Goal: Task Accomplishment & Management: Use online tool/utility

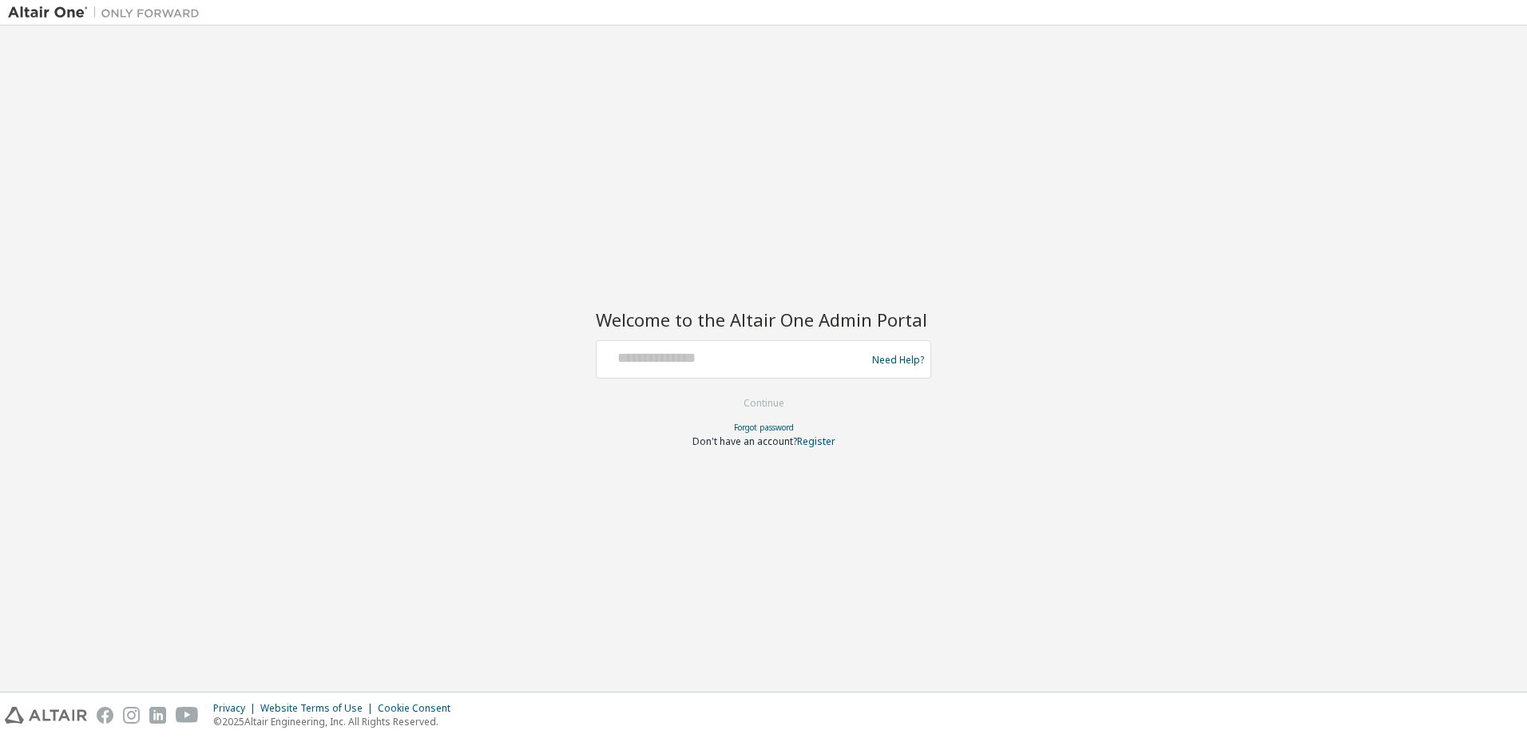
click at [669, 368] on div at bounding box center [733, 359] width 261 height 30
click at [676, 359] on input "text" at bounding box center [733, 355] width 261 height 23
type input "**********"
click at [760, 409] on button "Continue" at bounding box center [764, 403] width 74 height 24
click at [780, 336] on div "Welcome to the Altair One Admin Portal Need Help? Please make sure that you pro…" at bounding box center [764, 369] width 336 height 158
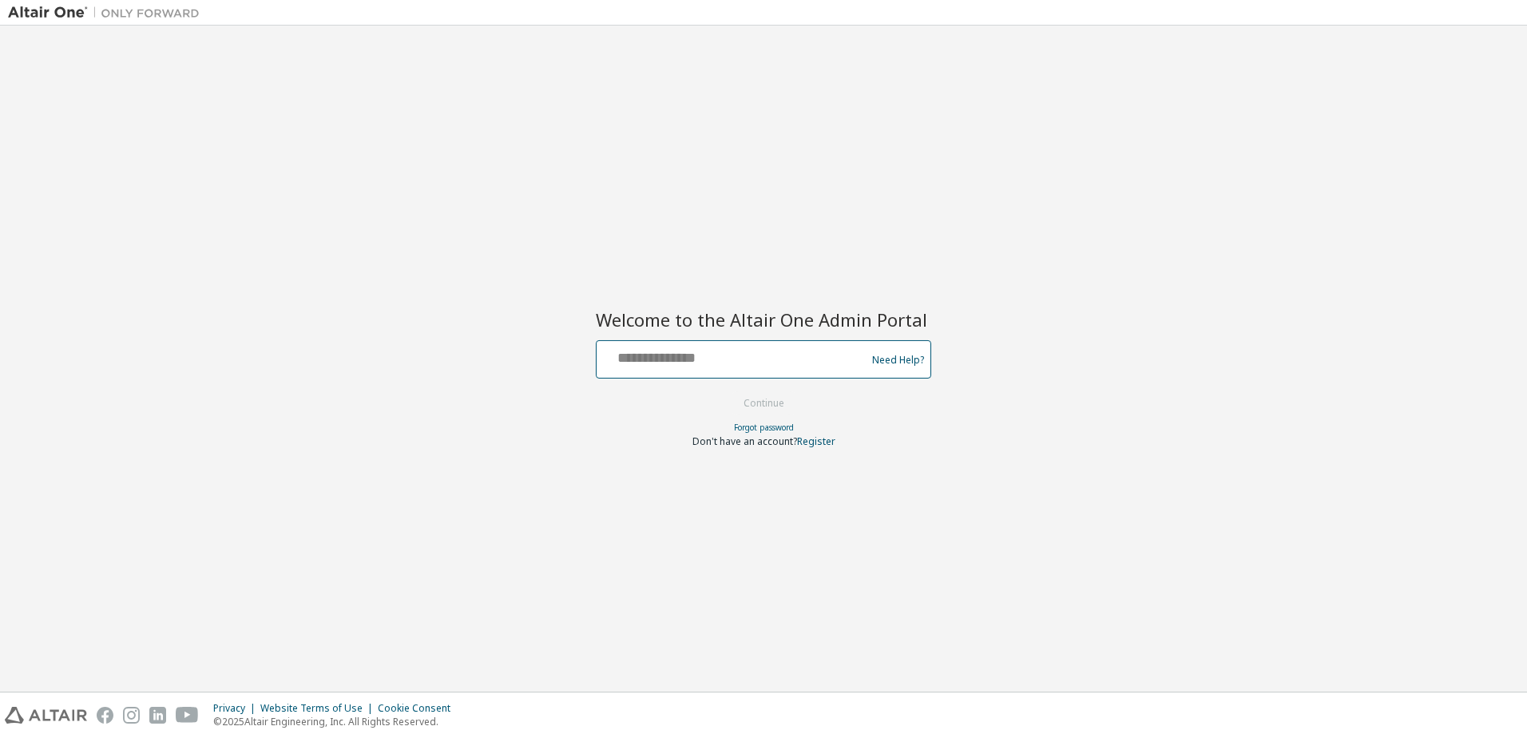
click at [764, 351] on input "text" at bounding box center [733, 355] width 261 height 23
type input "**********"
click at [768, 405] on button "Continue" at bounding box center [764, 403] width 74 height 24
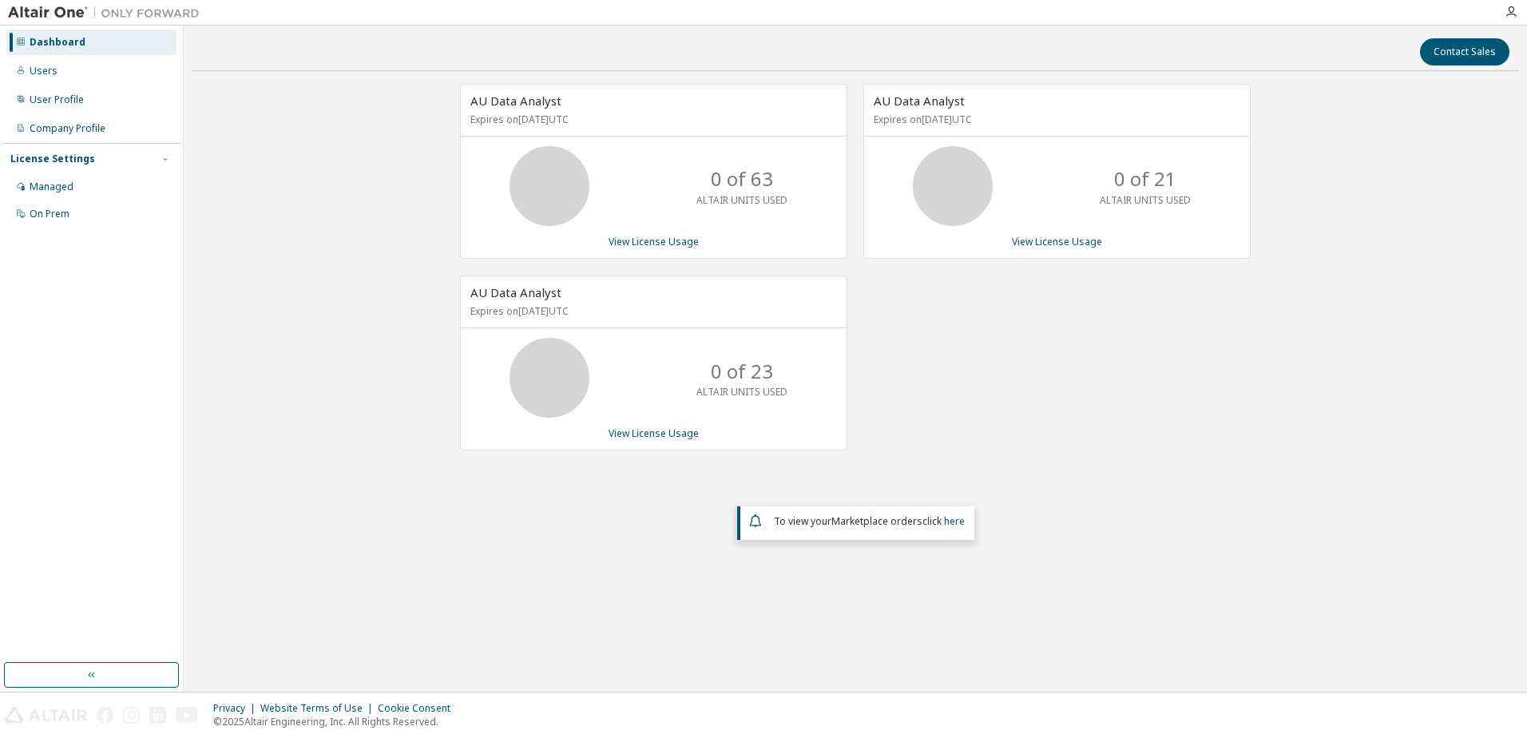
click at [1030, 328] on div "AU Data Analyst Expires on [DATE] UTC 0 of 21 ALTAIR UNITS USED View License Us…" at bounding box center [1049, 275] width 403 height 383
click at [66, 107] on div "User Profile" at bounding box center [91, 100] width 170 height 26
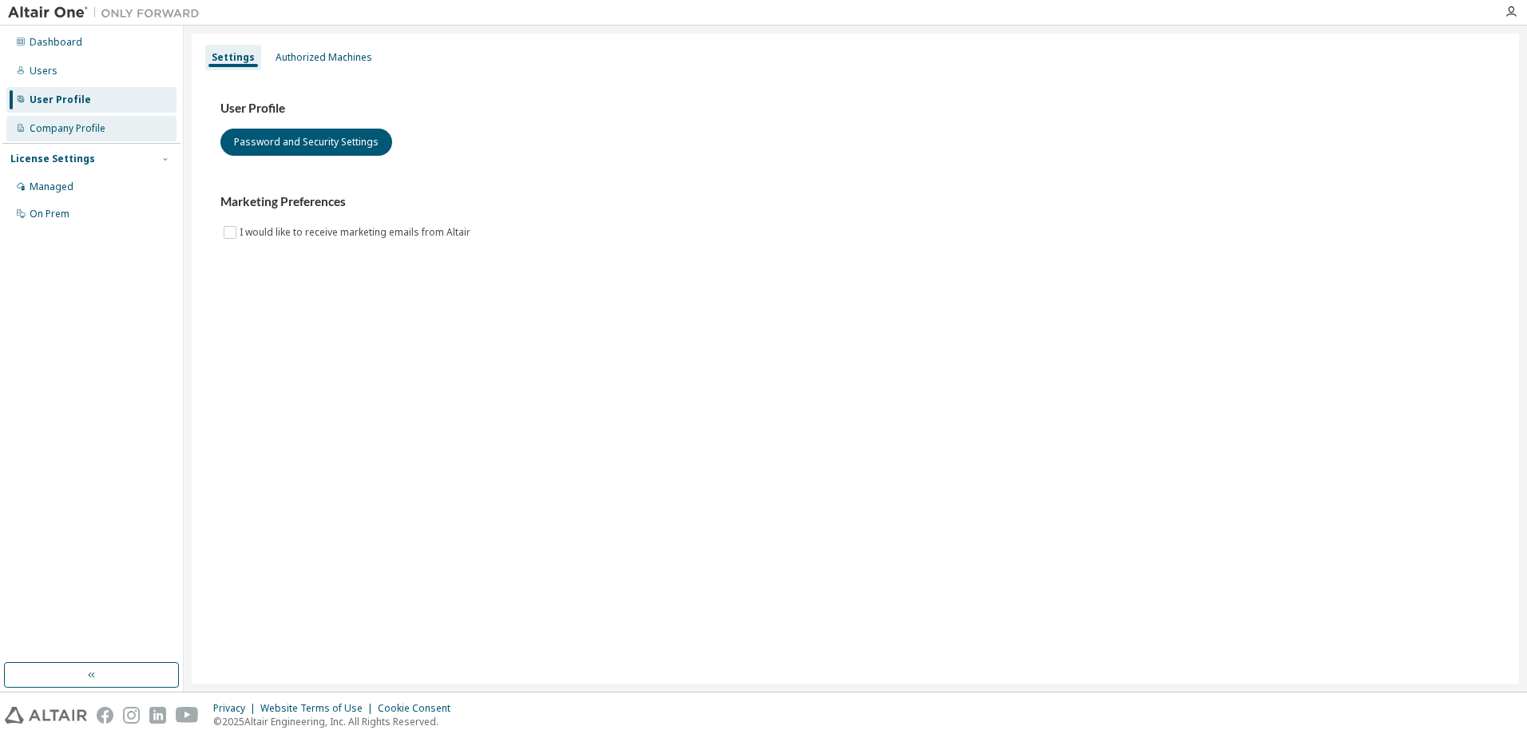
click at [74, 128] on div "Company Profile" at bounding box center [68, 128] width 76 height 13
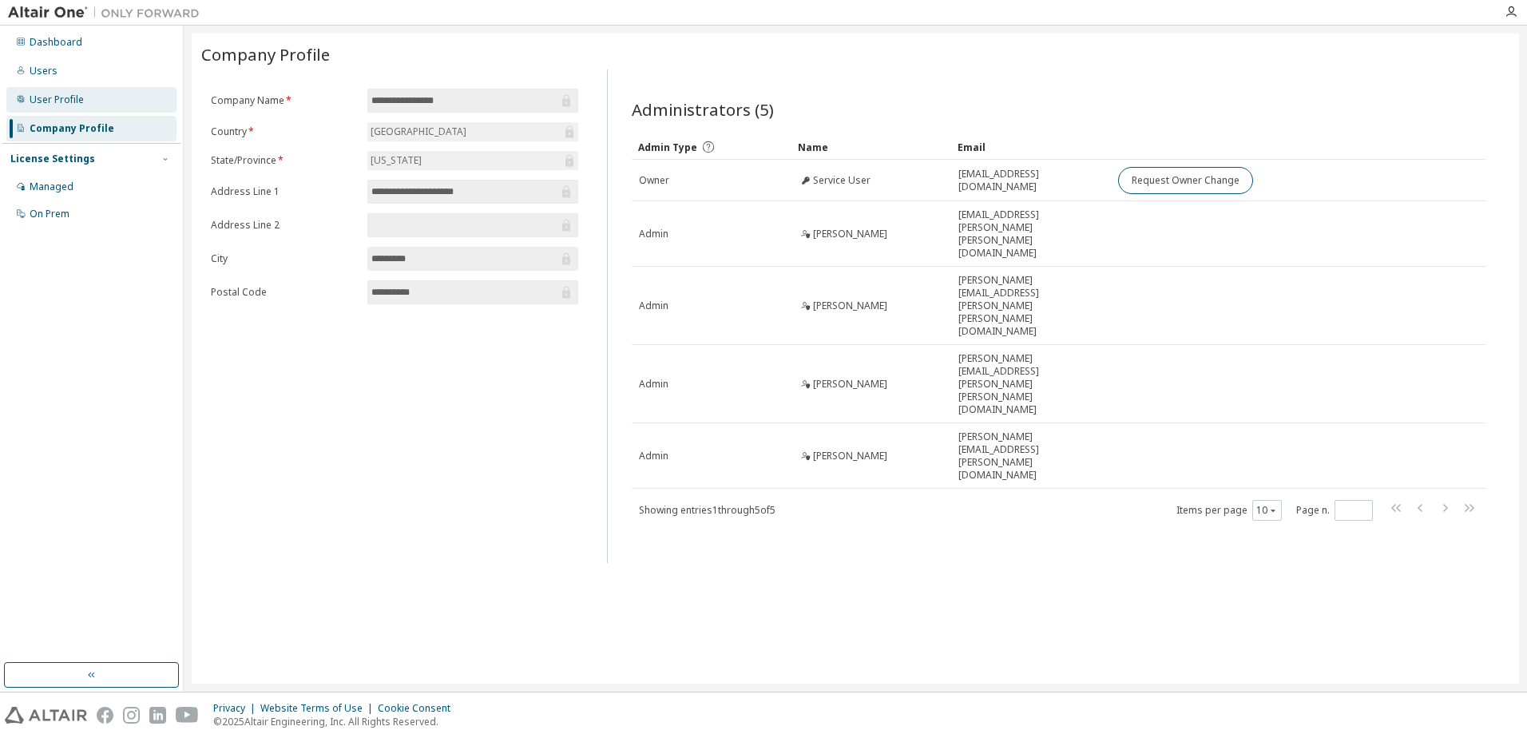
click at [45, 95] on div "User Profile" at bounding box center [57, 99] width 54 height 13
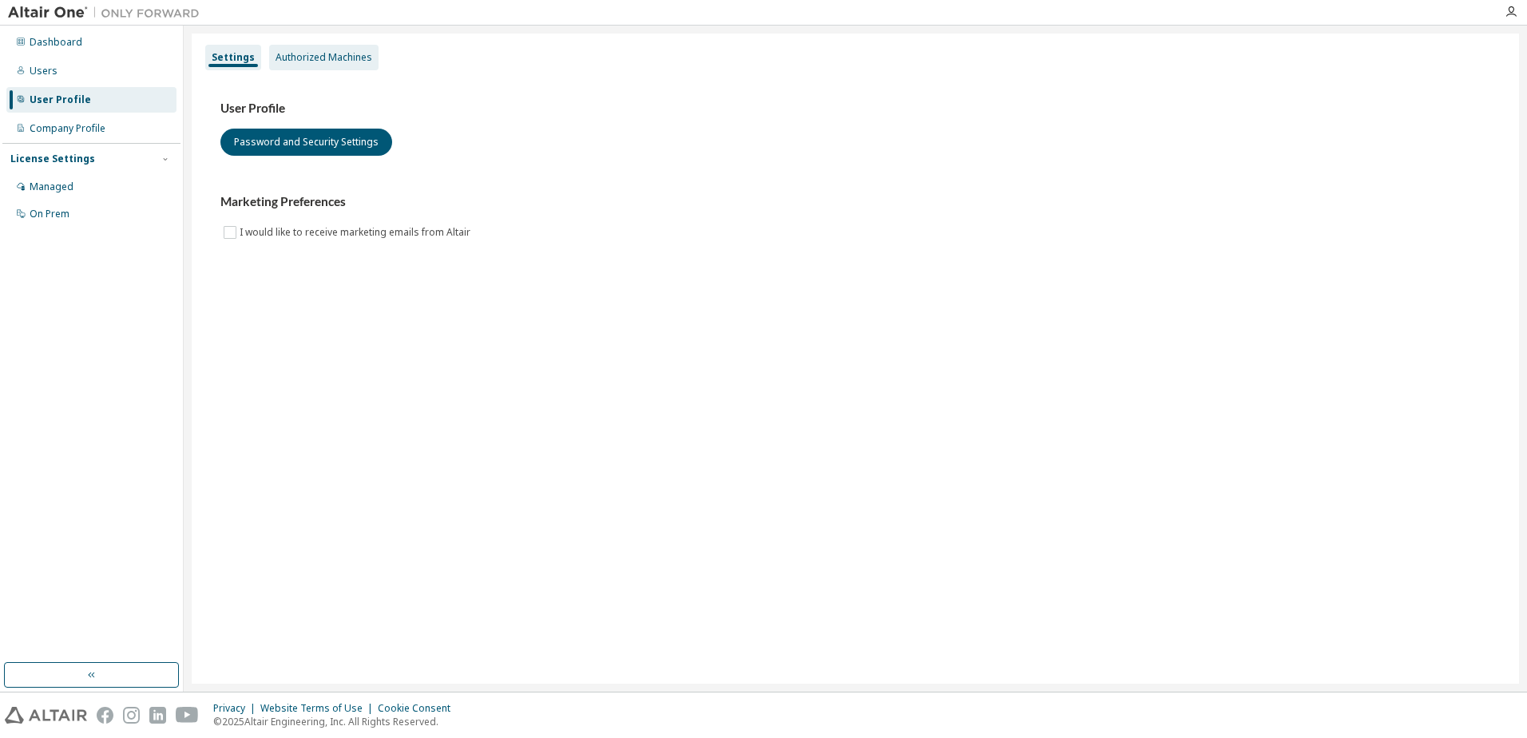
click at [303, 56] on div "Authorized Machines" at bounding box center [324, 57] width 97 height 13
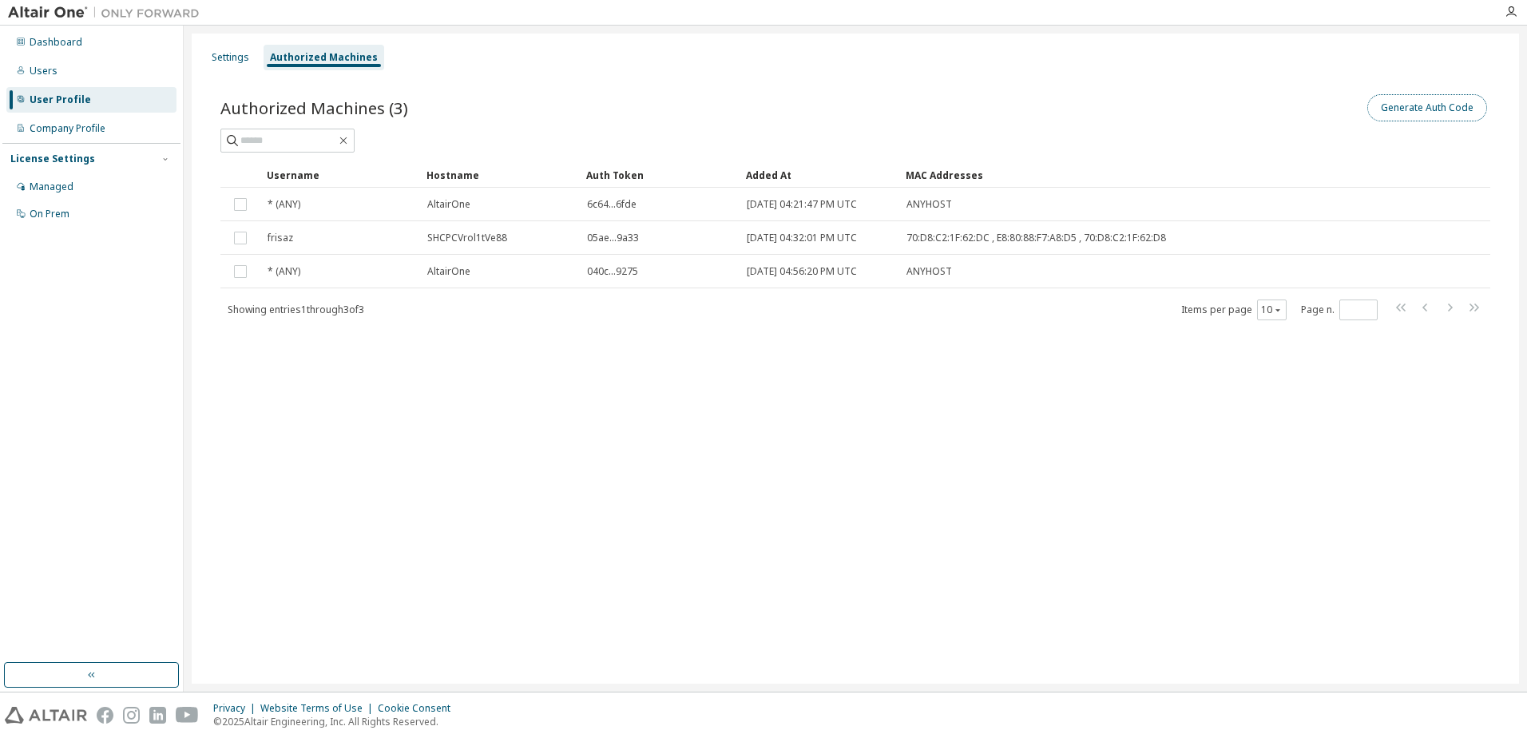
click at [1409, 111] on button "Generate Auth Code" at bounding box center [1428, 107] width 120 height 27
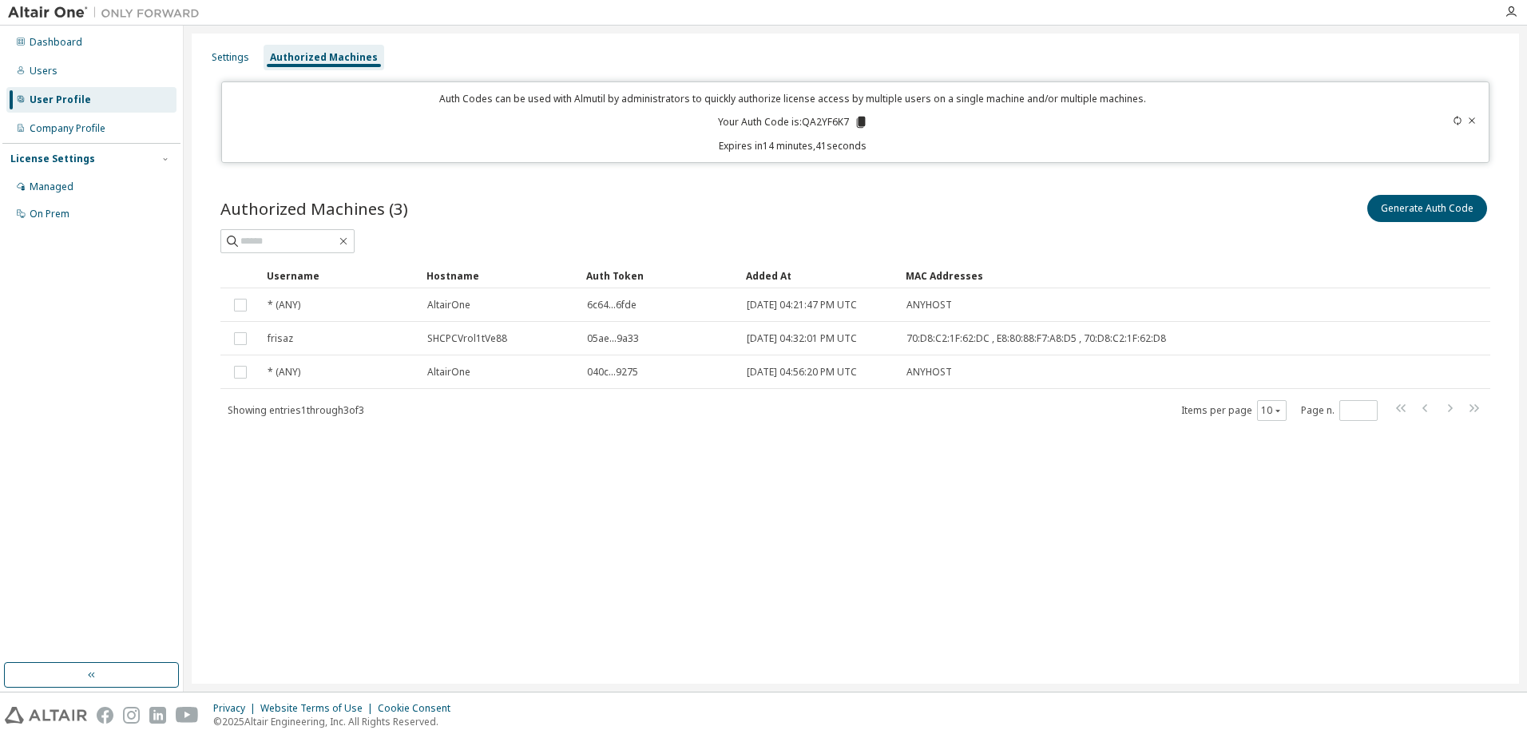
click at [829, 116] on p "Your Auth Code is: QA2YF6K7" at bounding box center [793, 122] width 150 height 14
copy p "QA2YF6K7"
